Goal: Task Accomplishment & Management: Use online tool/utility

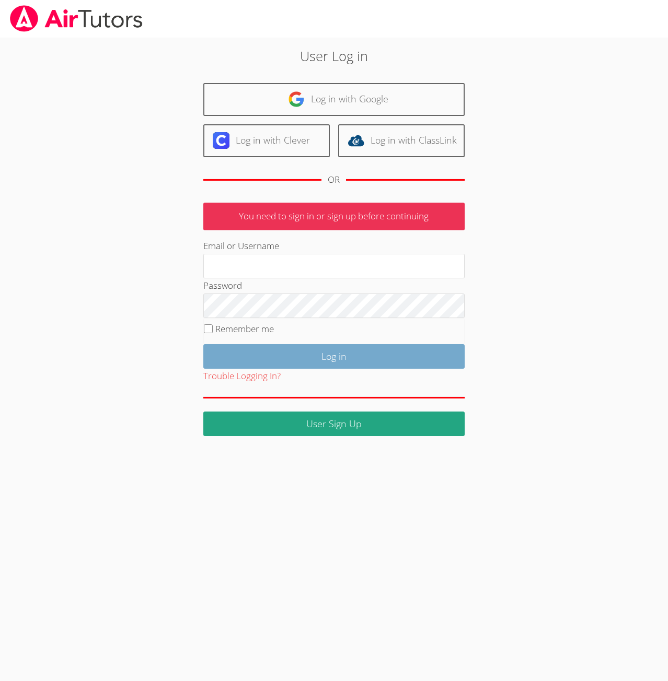
type input "kspencer+dashboard@mbusd.org"
click at [323, 352] on input "Log in" at bounding box center [333, 356] width 261 height 25
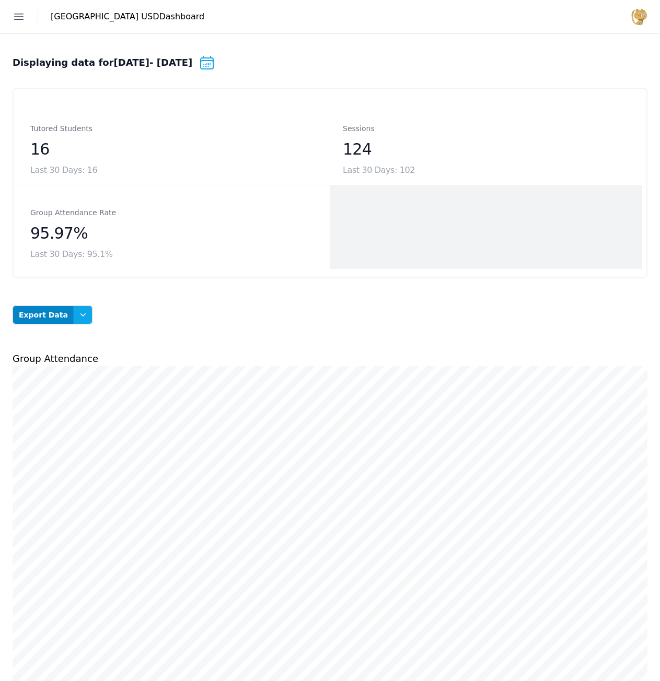
click at [78, 315] on icon "button" at bounding box center [83, 315] width 10 height 10
click at [62, 412] on button "Student Attendance Summary" at bounding box center [65, 418] width 59 height 40
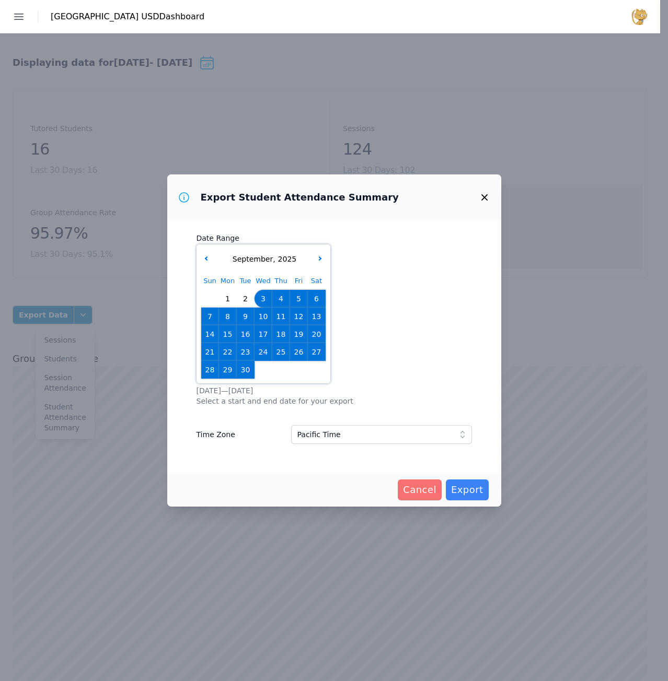
click at [424, 486] on span "Cancel" at bounding box center [419, 490] width 33 height 15
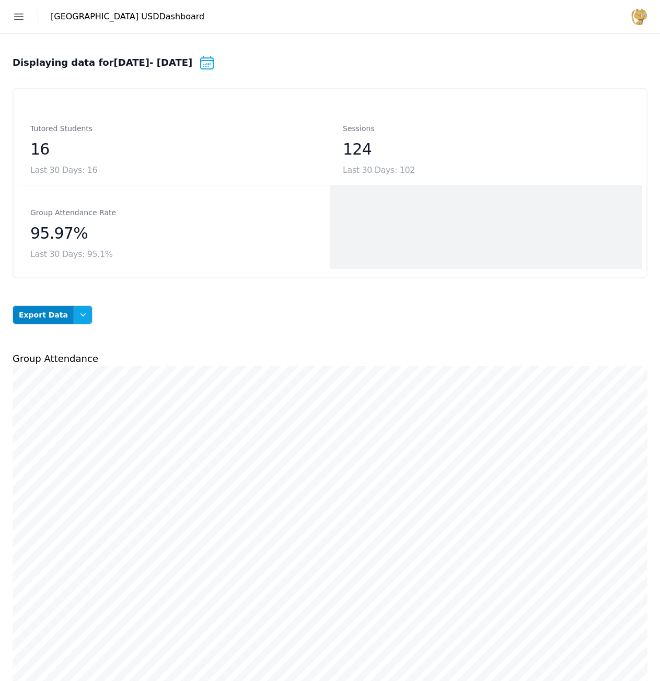
click at [78, 315] on icon "button" at bounding box center [83, 315] width 10 height 10
click at [59, 382] on button "Session Attendance" at bounding box center [65, 382] width 59 height 29
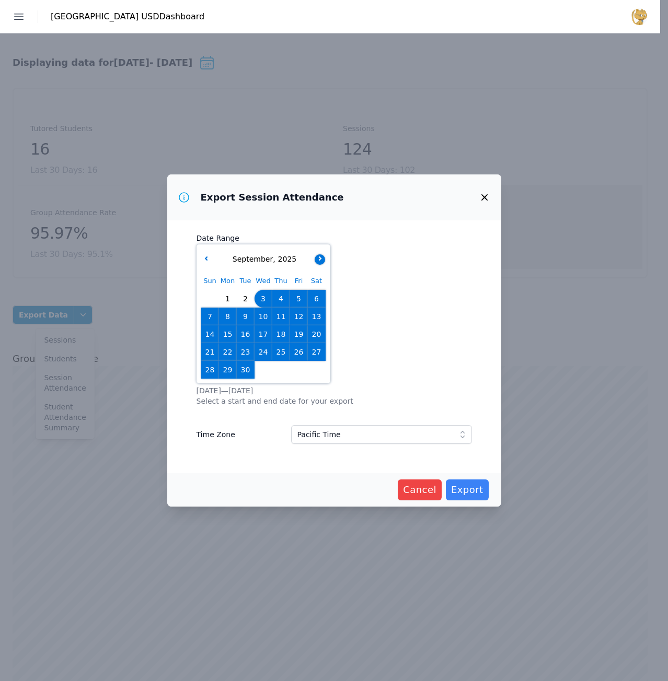
click at [317, 258] on icon "button" at bounding box center [319, 258] width 4 height 4
click at [227, 318] on span "6" at bounding box center [227, 316] width 15 height 15
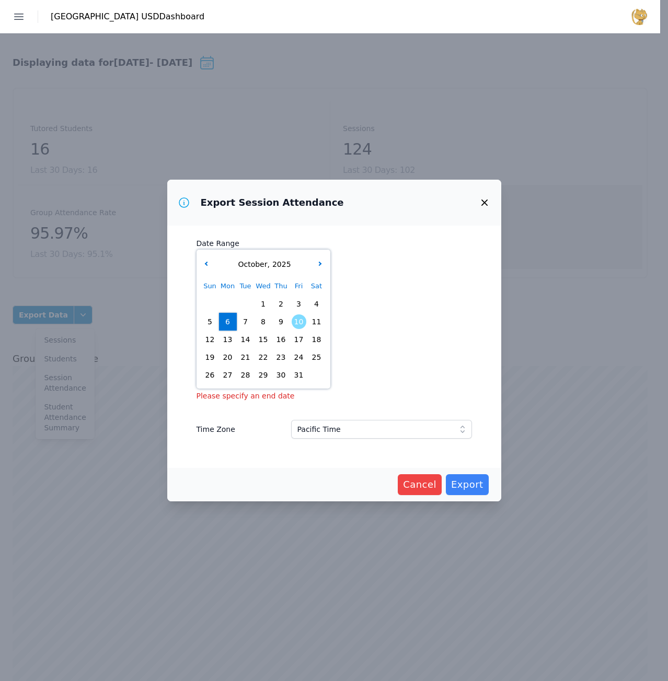
click at [242, 318] on span "7" at bounding box center [245, 322] width 15 height 15
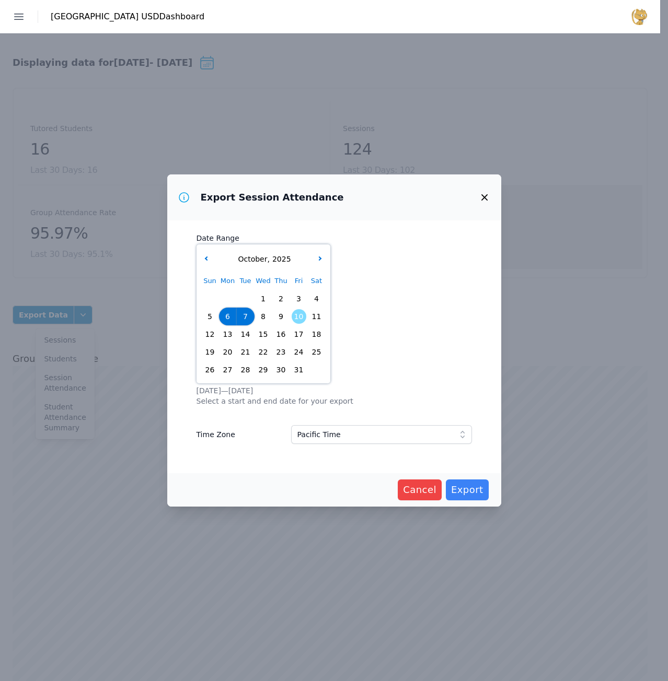
click at [280, 316] on span "9" at bounding box center [281, 316] width 15 height 15
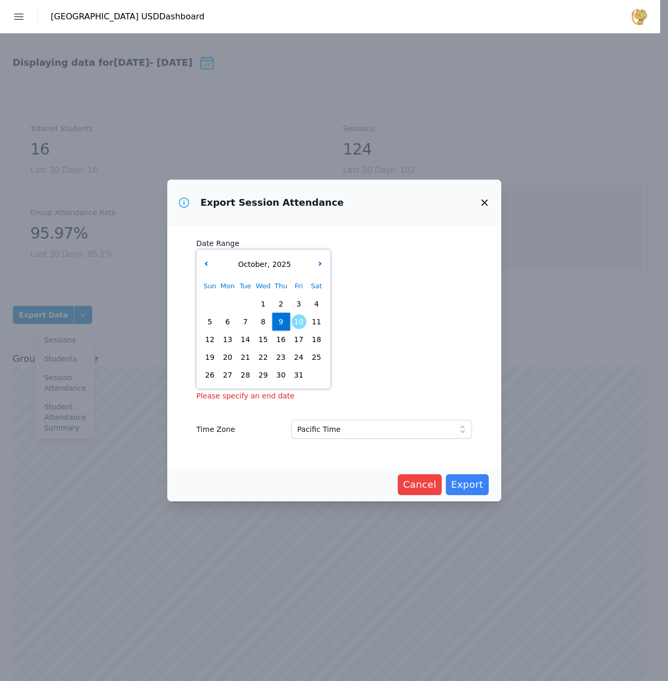
click at [228, 318] on span "6" at bounding box center [227, 322] width 15 height 15
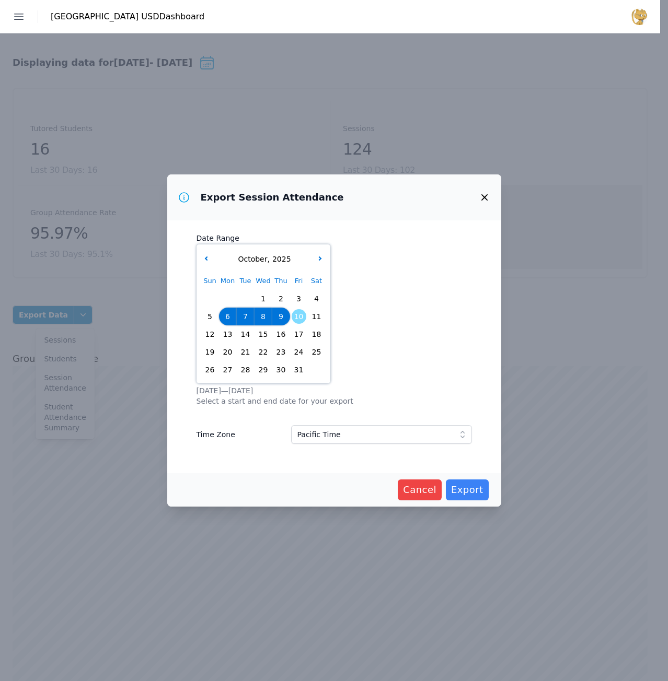
click at [296, 318] on span "10" at bounding box center [299, 316] width 15 height 15
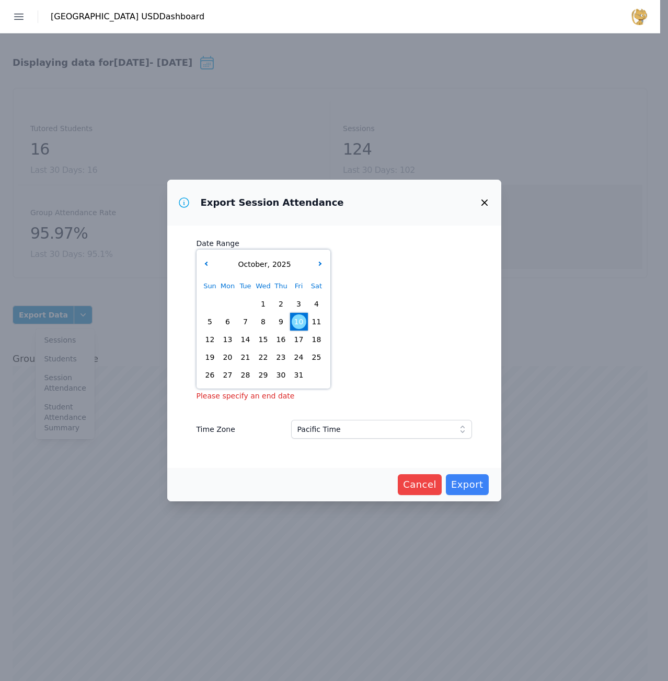
click at [229, 322] on span "6" at bounding box center [227, 322] width 15 height 15
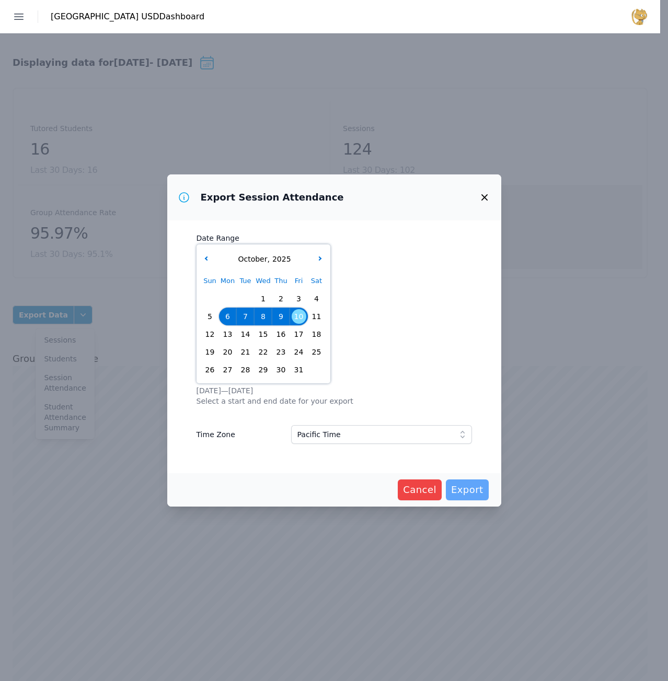
click at [471, 487] on span "Export" at bounding box center [467, 490] width 32 height 15
